Goal: Information Seeking & Learning: Learn about a topic

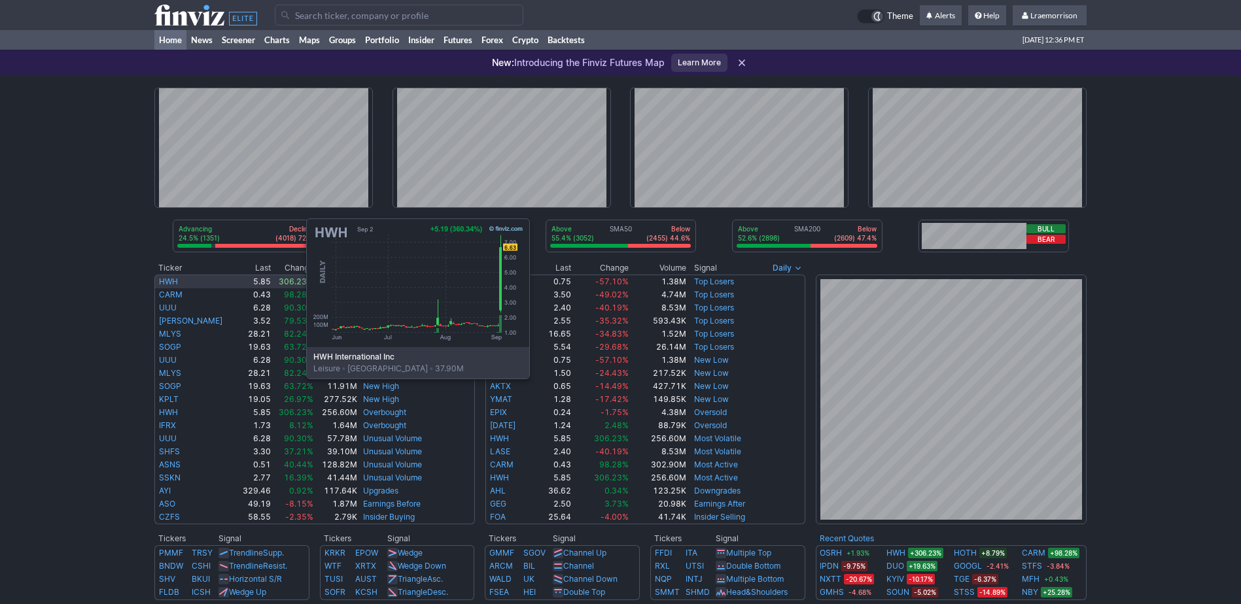
click at [175, 281] on link "HWH" at bounding box center [168, 282] width 19 height 10
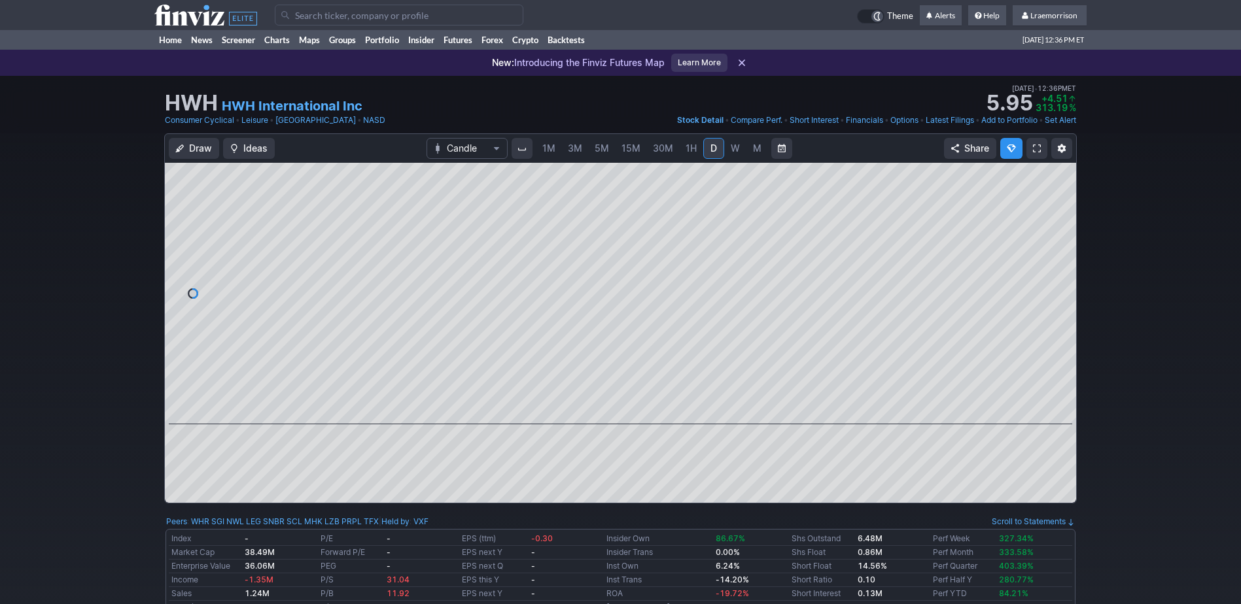
click at [551, 151] on span "1M" at bounding box center [548, 148] width 13 height 11
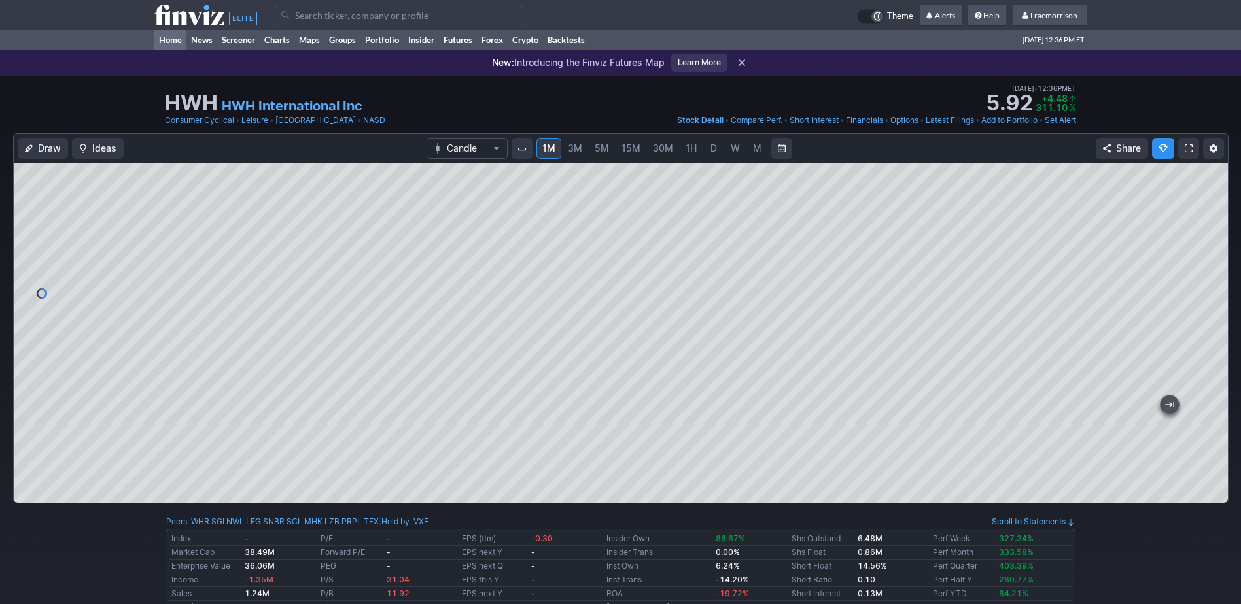
click at [174, 43] on link "Home" at bounding box center [170, 40] width 32 height 20
